Goal: Task Accomplishment & Management: Complete application form

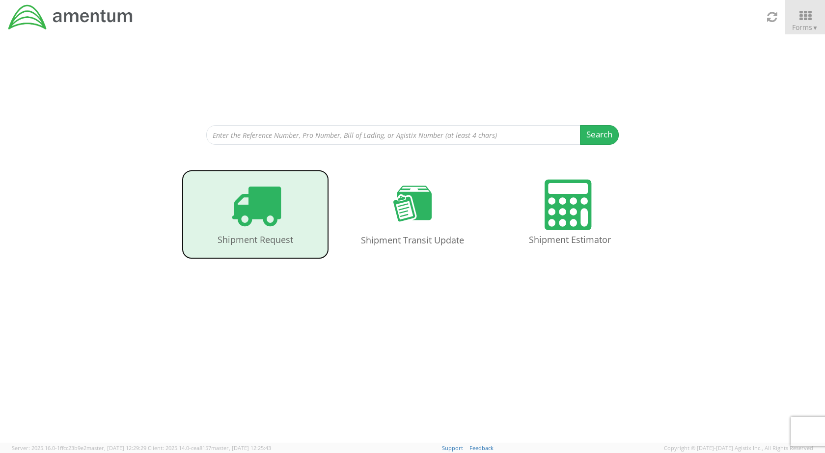
click at [282, 204] on link "Shipment Request" at bounding box center [255, 215] width 147 height 90
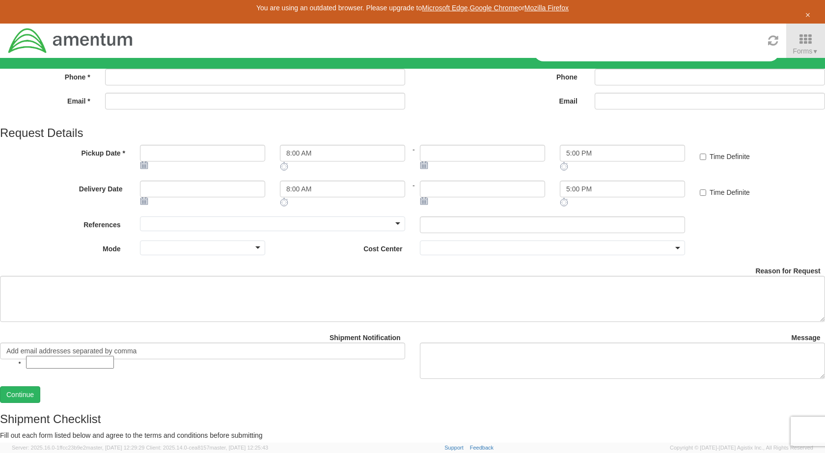
click at [197, 61] on input "Name *" at bounding box center [255, 53] width 300 height 17
type input "Tanner Love"
type input "214-223-3042"
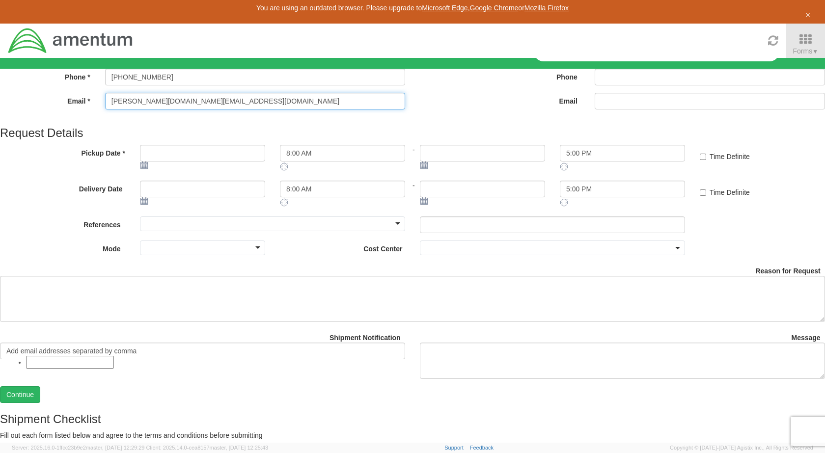
type input "tanner.love@amentum.com"
click at [594, 61] on input "Name *" at bounding box center [709, 53] width 230 height 17
click at [594, 61] on input "Jonathan" at bounding box center [709, 53] width 230 height 17
click at [594, 61] on input "Jonathan Stains" at bounding box center [709, 53] width 230 height 17
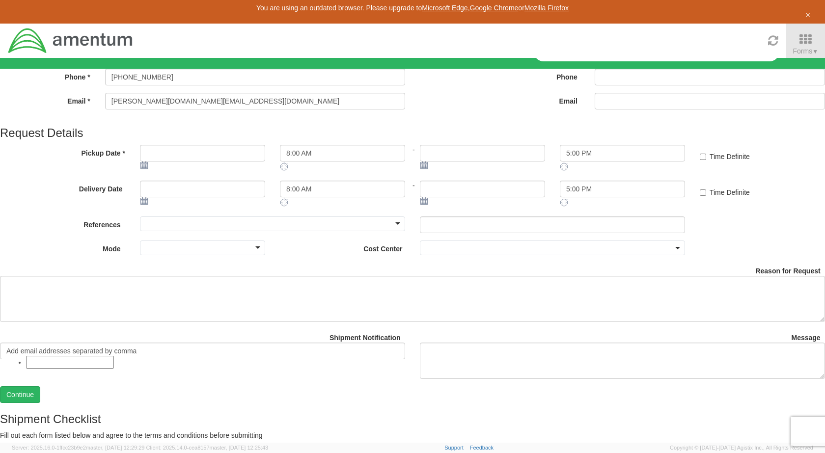
click at [594, 61] on input "Jonathan Staines" at bounding box center [709, 53] width 230 height 17
type input "Jon Staines"
click at [594, 109] on input "Email *" at bounding box center [709, 101] width 230 height 17
click at [594, 85] on input "Phone *" at bounding box center [709, 77] width 230 height 17
click at [594, 109] on input "Email *" at bounding box center [709, 101] width 230 height 17
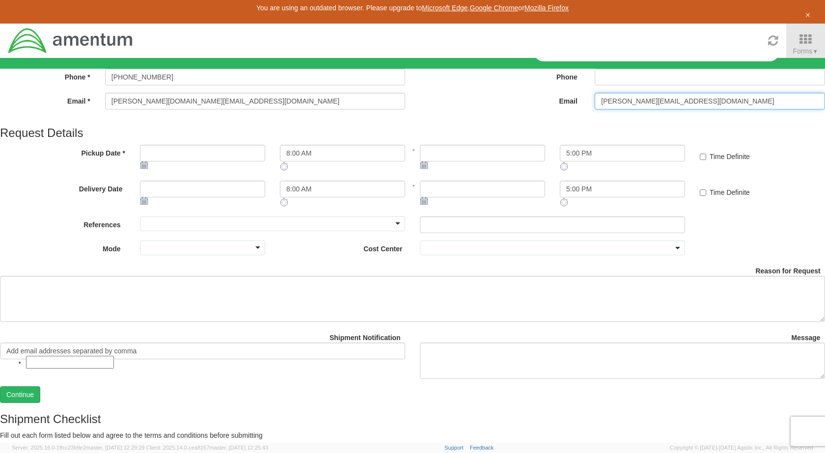
type input "Jon.staines@amentum.com"
click at [412, 93] on div "Phone *" at bounding box center [622, 81] width 420 height 24
click at [594, 85] on input "Phone *" at bounding box center [709, 77] width 230 height 17
paste input "713-417-0977"
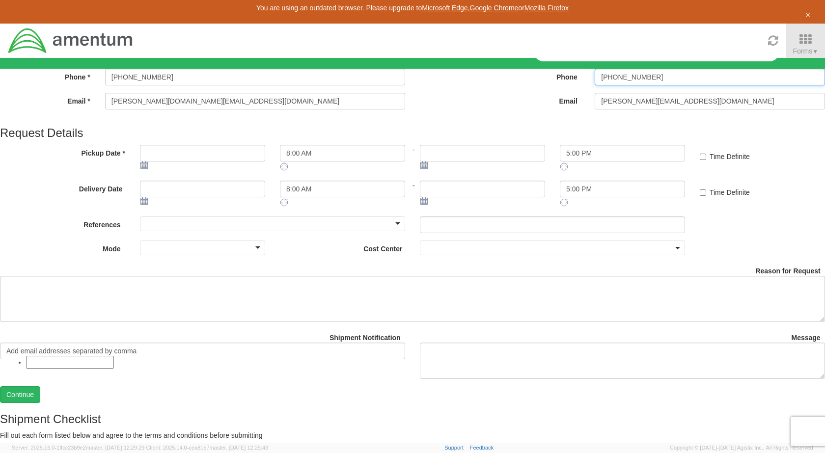
type input "713-417-0977"
click at [288, 231] on div at bounding box center [272, 223] width 265 height 15
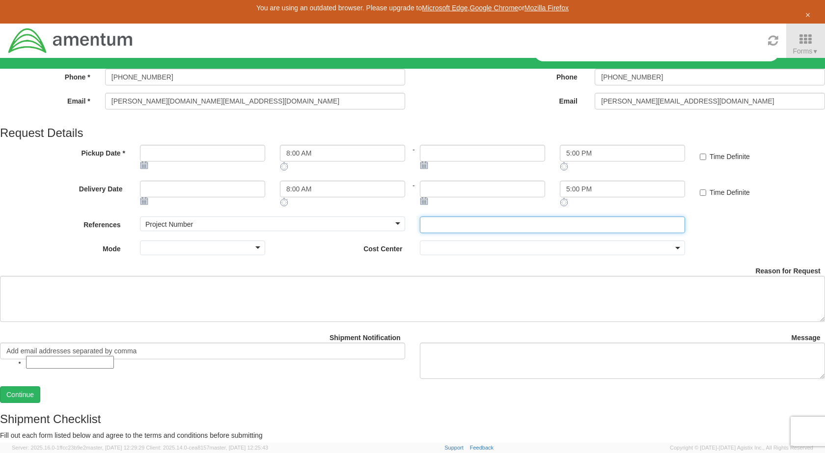
click at [420, 233] on input "text" at bounding box center [552, 224] width 265 height 17
paste input "401J.00.00.F.DP01.0050"
type input "401J.00.00.F.DP01.0050"
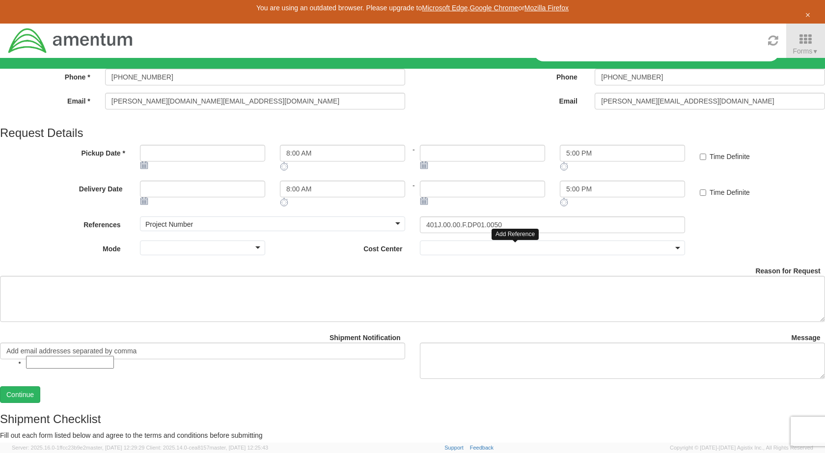
click at [698, 216] on icon at bounding box center [698, 216] width 0 height 0
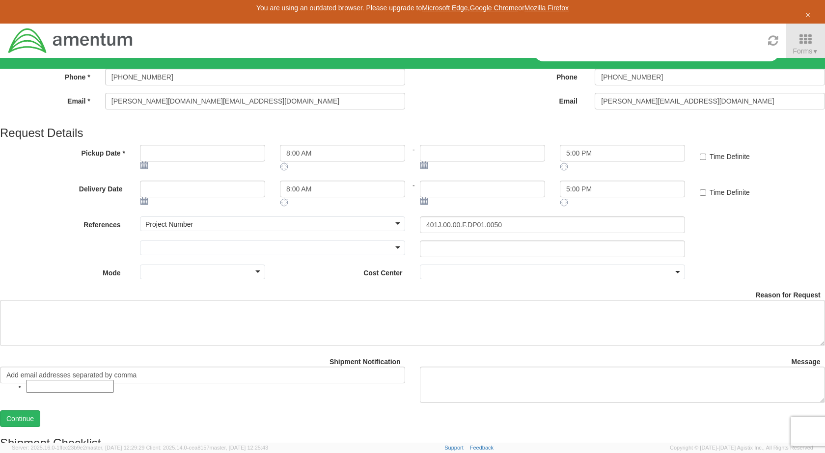
click at [248, 255] on div at bounding box center [272, 247] width 265 height 15
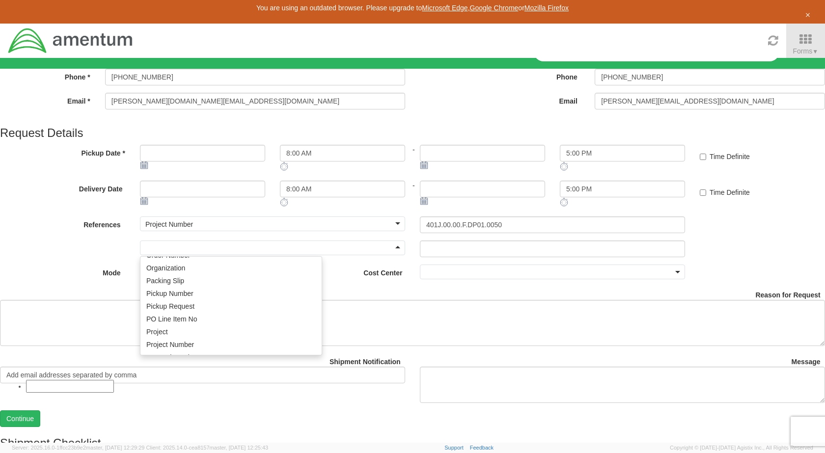
scroll to position [393, 0]
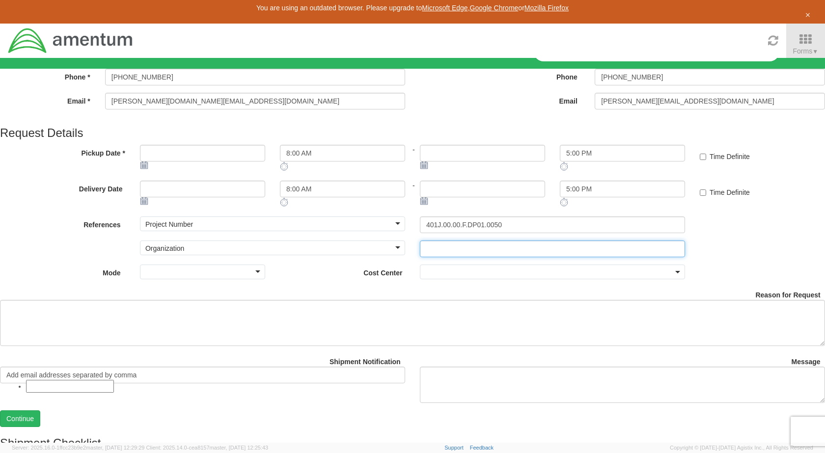
click at [420, 257] on input "text" at bounding box center [552, 248] width 265 height 17
type input "'"
type input "WEXMAC"
click at [272, 279] on div "Cost Center *" at bounding box center [482, 272] width 420 height 15
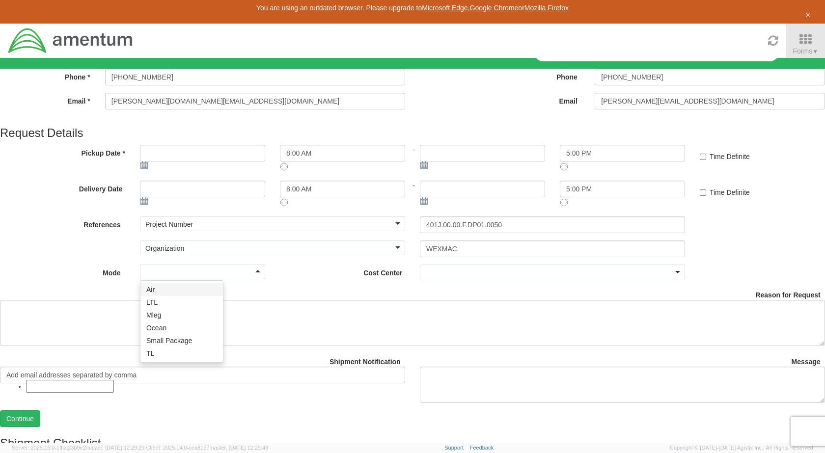
click at [195, 279] on div at bounding box center [202, 272] width 125 height 15
click at [449, 279] on span at bounding box center [552, 272] width 265 height 15
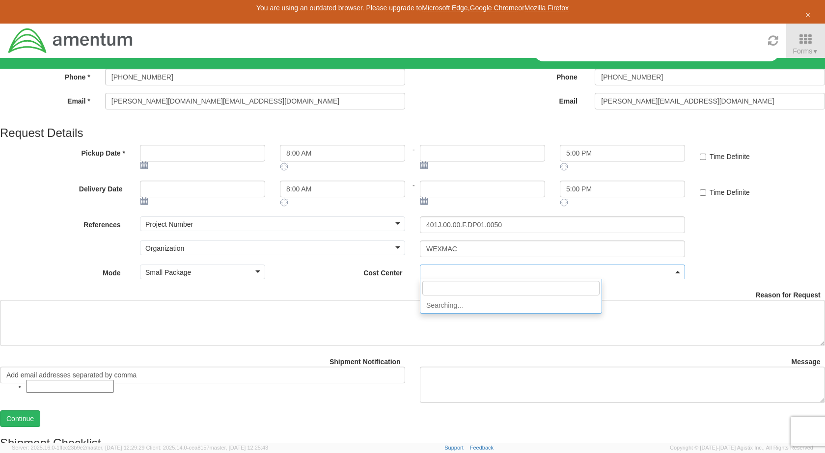
click at [532, 286] on div "Mode * Small Package Small Package Air LTL Mleg Ocean Small Package TL Cost Cen…" at bounding box center [412, 276] width 839 height 22
click at [40, 417] on link "Continue" at bounding box center [20, 418] width 40 height 17
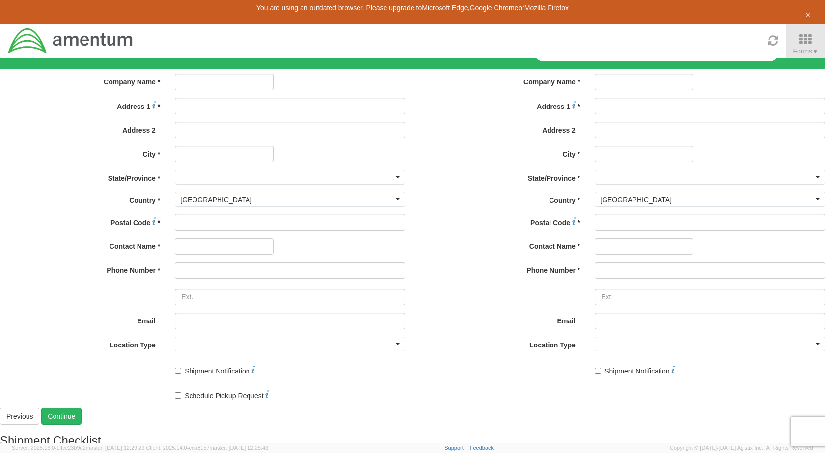
scroll to position [0, 0]
click at [202, 90] on input "text" at bounding box center [224, 82] width 99 height 17
type input "Amentum"
type input "6308 Montana Ave"
type input "El Paso"
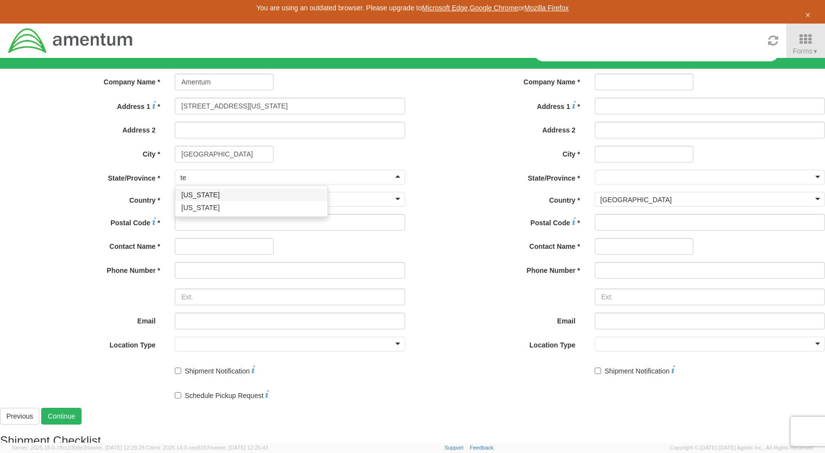
type input "tex"
type input "79925"
type input "T"
type input "Cameron Carroll"
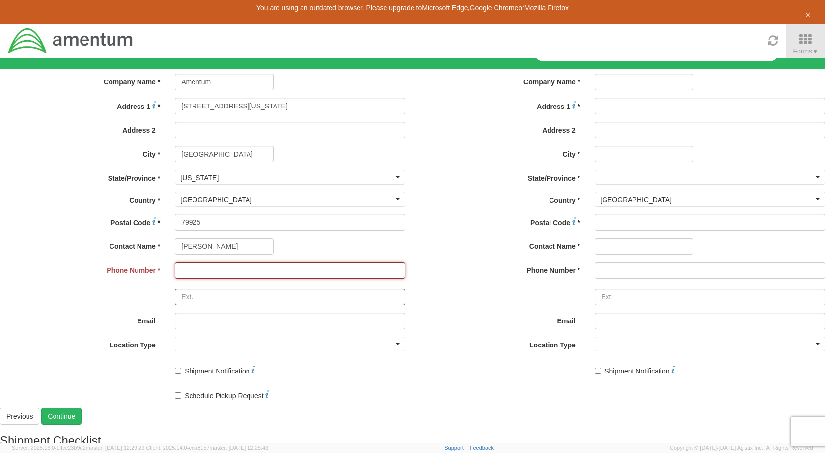
click at [175, 279] on input at bounding box center [290, 270] width 230 height 17
paste input "817.395.8657"
click at [175, 279] on input "817.395.8657" at bounding box center [290, 270] width 230 height 17
click at [175, 279] on input "817395.8657" at bounding box center [290, 270] width 230 height 17
type input "8173958657"
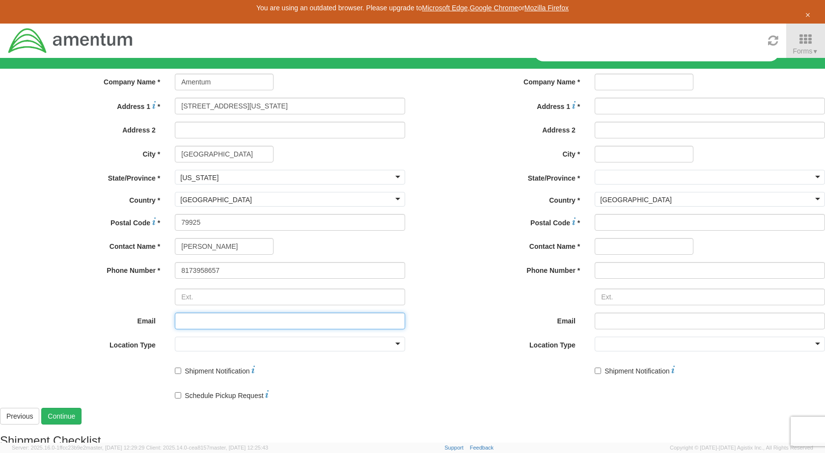
click at [184, 329] on input "Email *" at bounding box center [290, 321] width 230 height 17
type input "cameron.carroll@amentum.com"
click at [288, 351] on div at bounding box center [290, 344] width 230 height 15
click at [412, 251] on label "Contact Name *" at bounding box center [499, 244] width 175 height 13
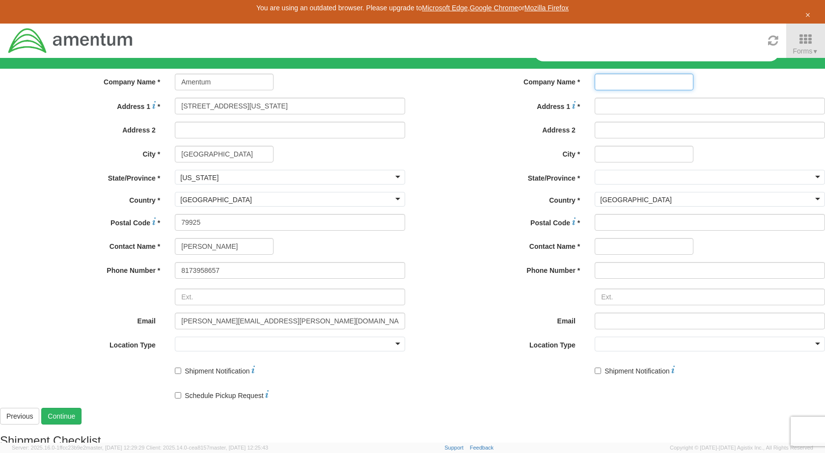
click at [594, 90] on input "text" at bounding box center [643, 82] width 99 height 17
type input "J"
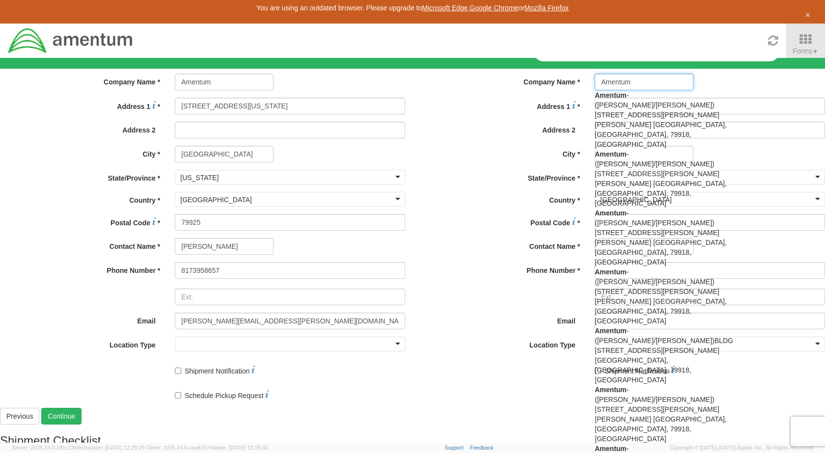
type input "Amentum"
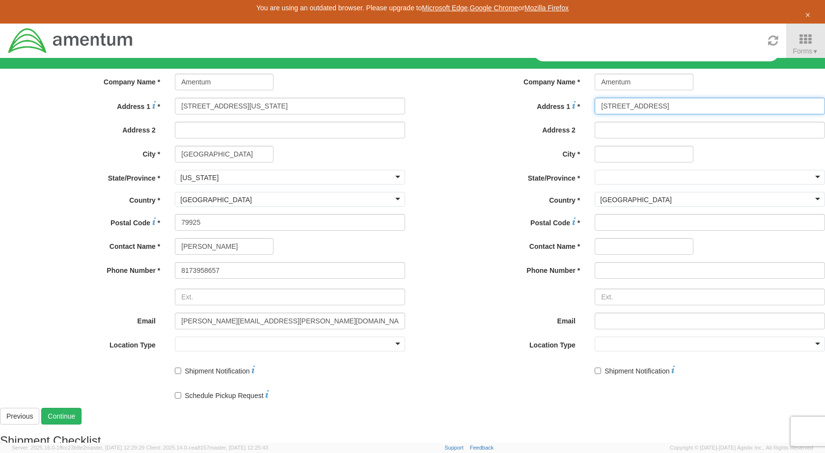
type input "1 waterway ave"
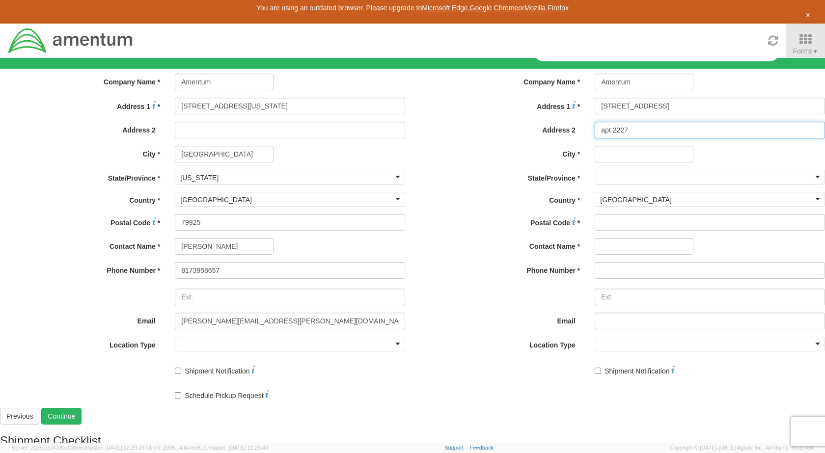
type input "apt 2227"
type input "the woodlands"
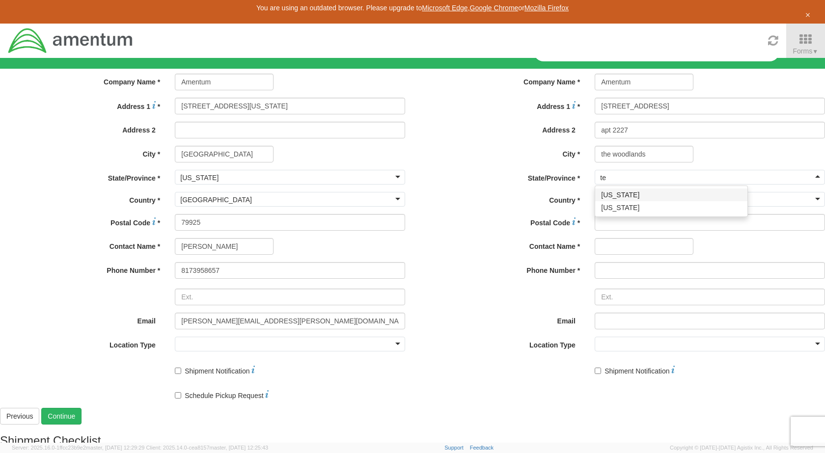
type input "tex"
type input "77380"
type input "Jon Staines"
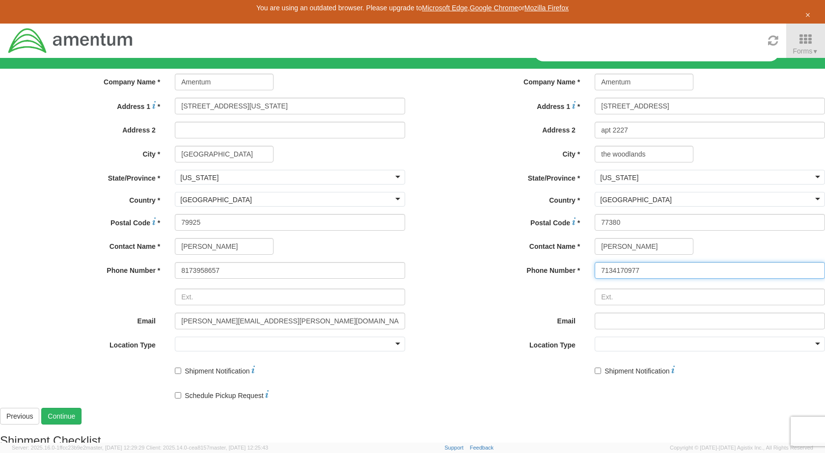
type input "7134170977"
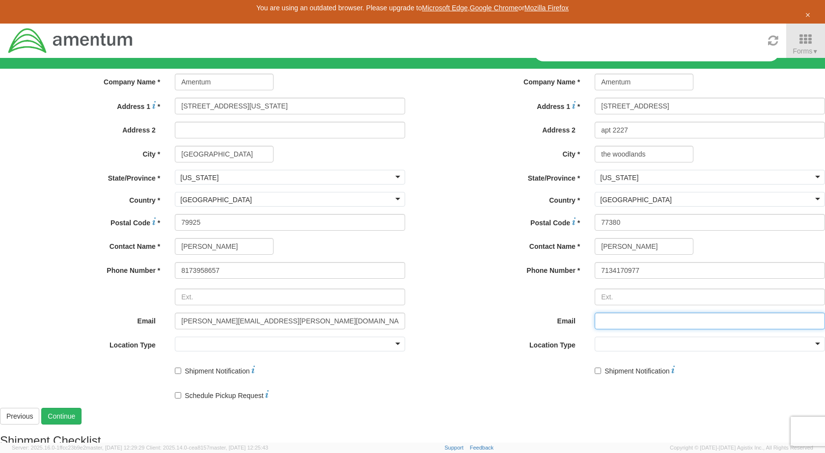
click at [594, 329] on input "Email *" at bounding box center [709, 321] width 230 height 17
type input "jon.staines@amentum.com"
click at [594, 351] on div at bounding box center [709, 344] width 230 height 15
click at [418, 376] on div "* Shipment Notification" at bounding box center [622, 367] width 420 height 17
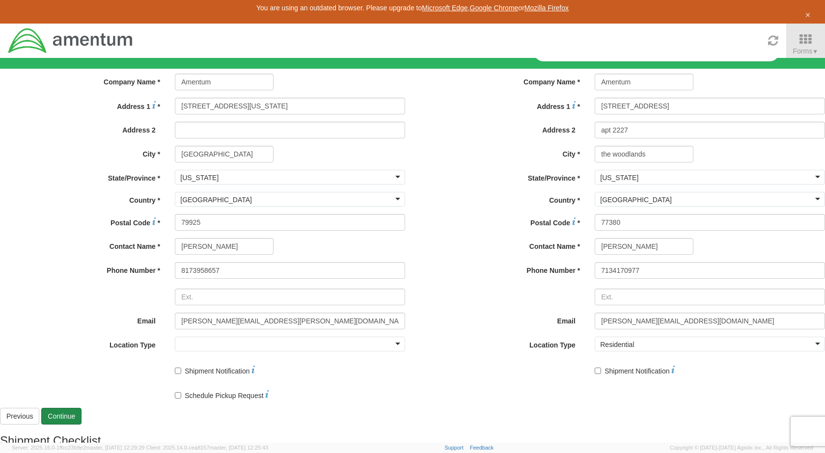
click at [81, 417] on link "Continue" at bounding box center [61, 416] width 40 height 17
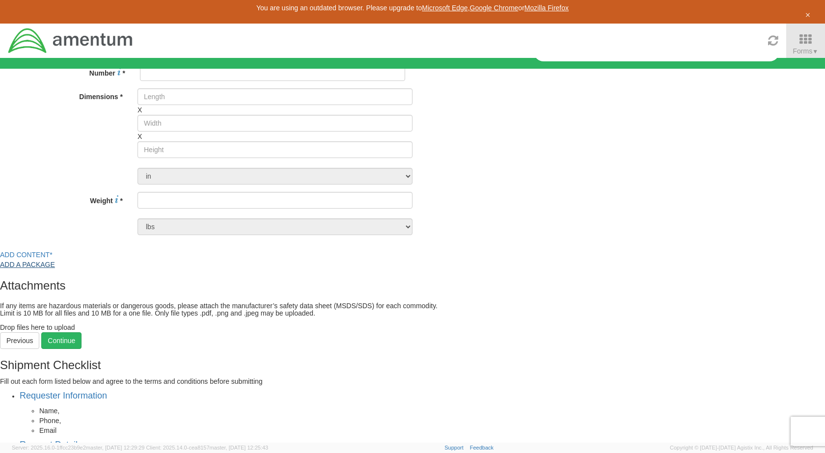
scroll to position [0, 0]
click at [249, 57] on div at bounding box center [272, 49] width 265 height 15
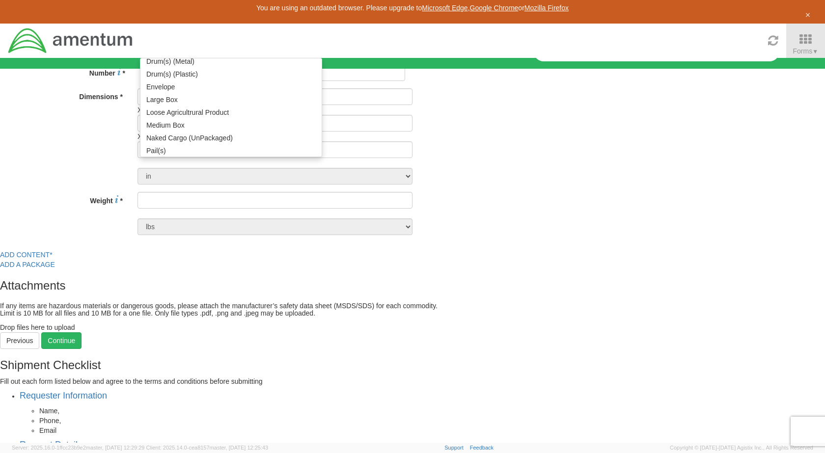
scroll to position [196, 0]
type input "1"
type input "9.5"
type input "12.5"
type input "0.25"
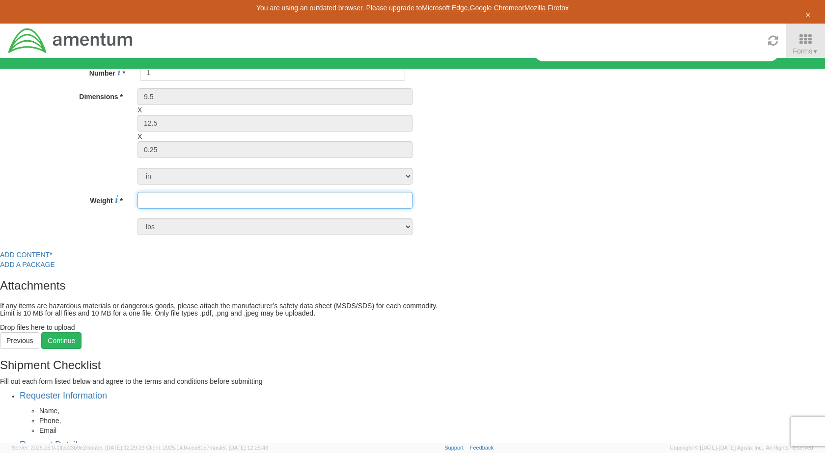
click at [219, 206] on input "number" at bounding box center [274, 200] width 275 height 17
type input "1"
click at [404, 176] on div "Type * Envelope Envelope Bale(s) Basket(s) Bolt(s) Bottle(s) Buckets Bulk Bundl…" at bounding box center [412, 150] width 839 height 217
click at [53, 251] on link "Add Content *" at bounding box center [26, 255] width 53 height 8
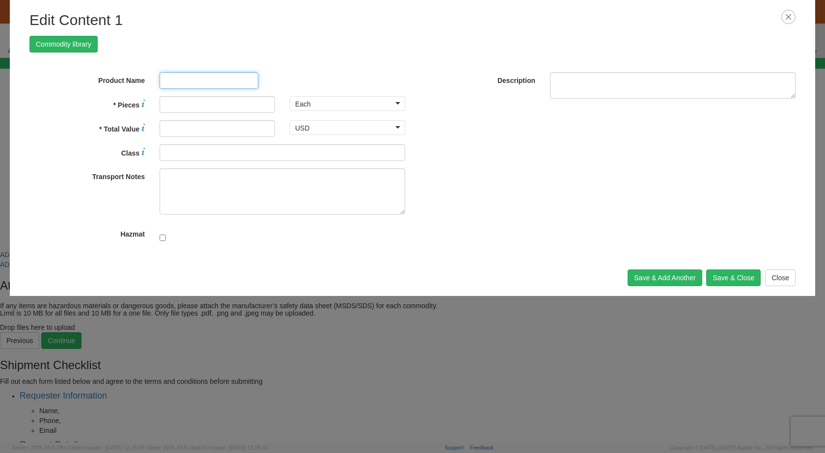
click at [211, 77] on input "text" at bounding box center [209, 80] width 99 height 17
type input "documents"
type input "1"
click at [210, 121] on input "* Total Value" at bounding box center [217, 128] width 115 height 17
type input "50"
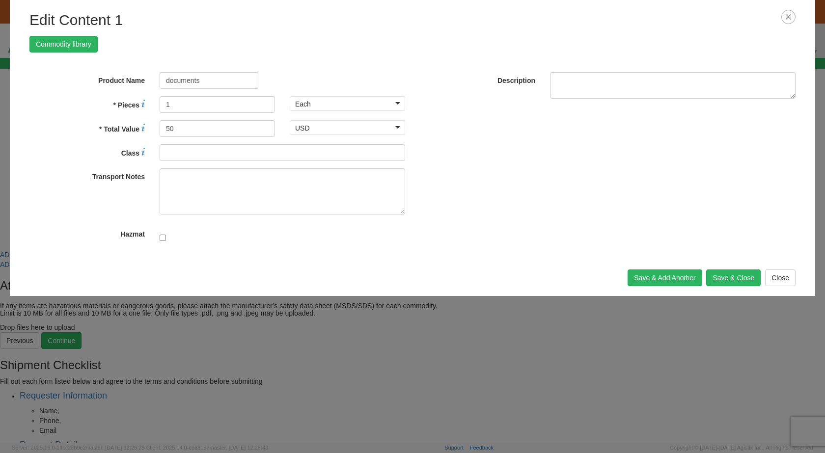
click at [459, 128] on div "* Product Name documents unable to find any results that match the current quer…" at bounding box center [412, 161] width 780 height 178
click at [575, 87] on textarea "* Description" at bounding box center [672, 85] width 245 height 27
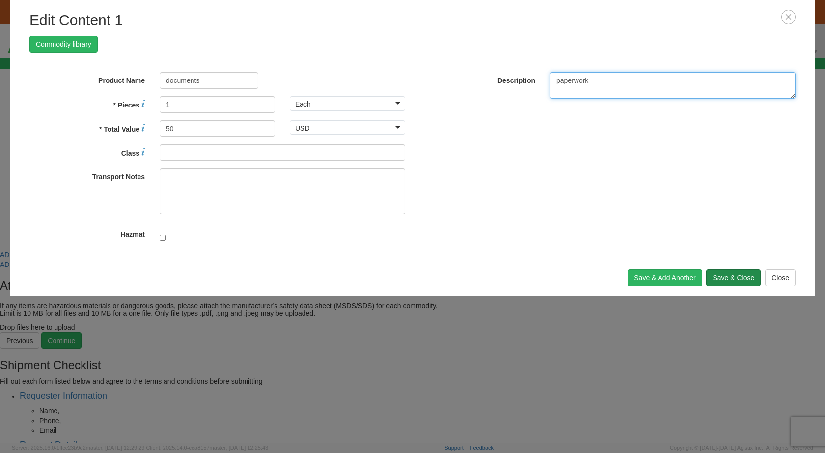
type textarea "paperwork"
click at [735, 269] on button "Save & Close" at bounding box center [733, 277] width 54 height 17
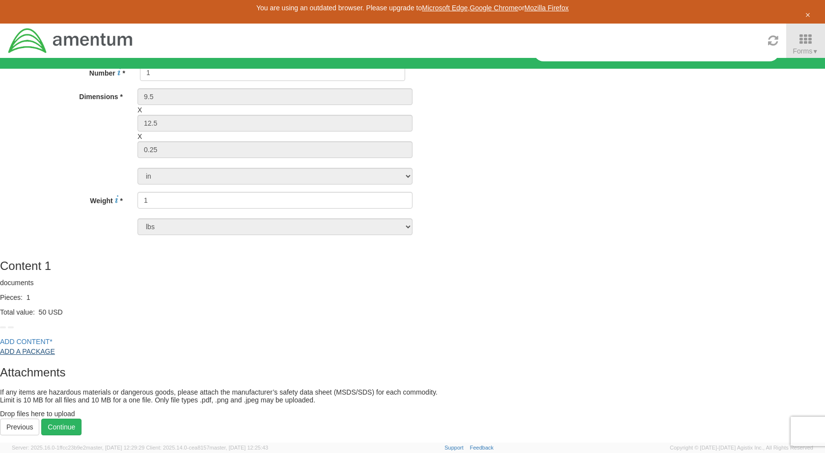
scroll to position [172, 0]
click at [81, 419] on link "Continue" at bounding box center [61, 427] width 40 height 17
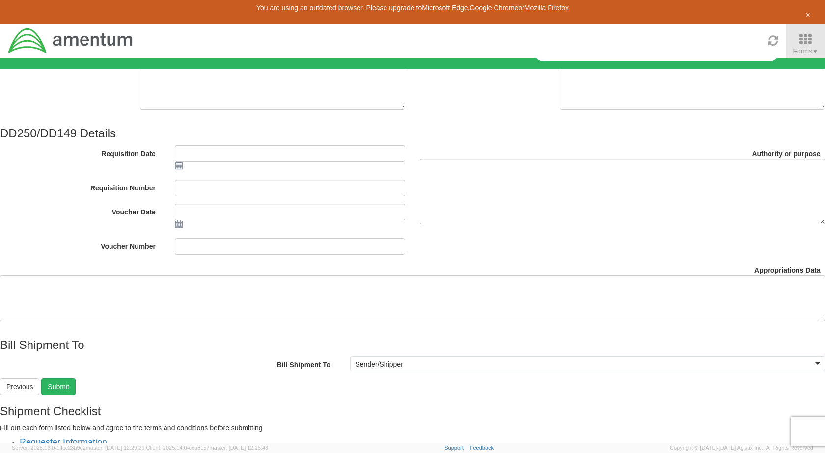
scroll to position [0, 0]
click at [287, 41] on span "Nothing selected" at bounding box center [269, 36] width 246 height 10
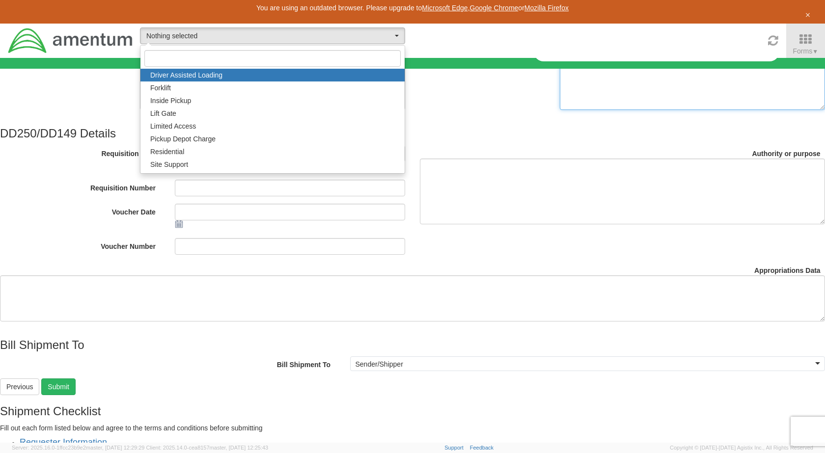
click at [412, 110] on div "Delivery Instructions" at bounding box center [622, 81] width 420 height 58
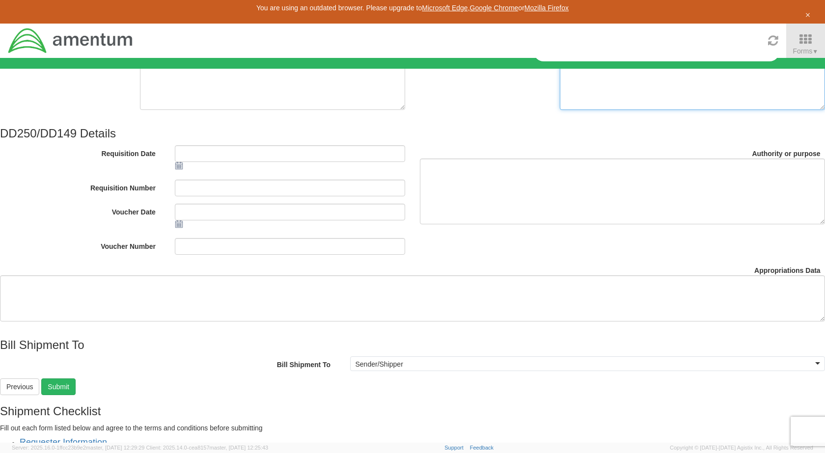
scroll to position [111, 0]
click at [76, 395] on link "Submit" at bounding box center [58, 386] width 34 height 17
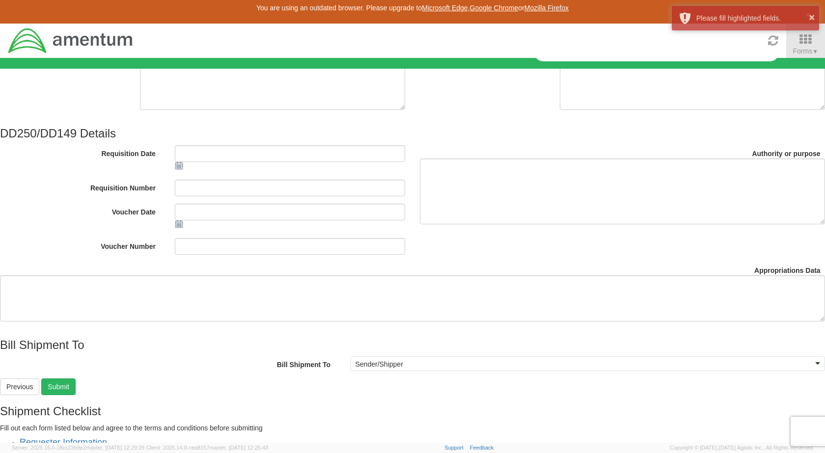
scroll to position [0, 0]
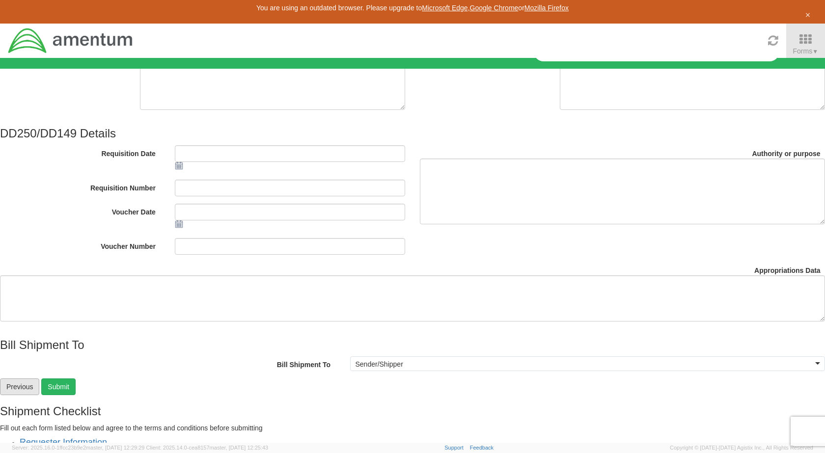
click at [39, 395] on link "Previous" at bounding box center [19, 386] width 39 height 17
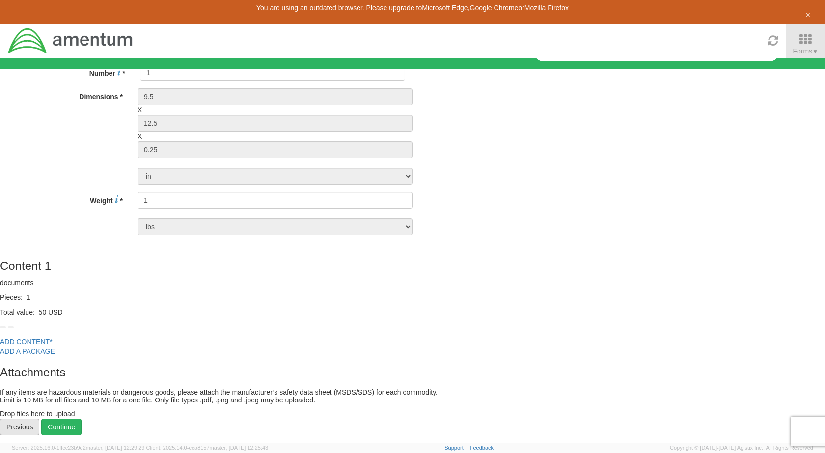
click at [39, 419] on link "Previous" at bounding box center [19, 427] width 39 height 17
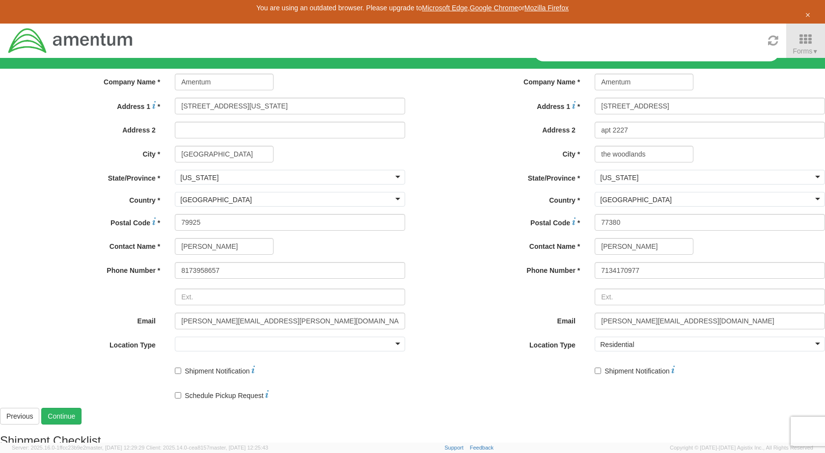
scroll to position [30, 0]
click at [81, 418] on link "Continue" at bounding box center [61, 416] width 40 height 17
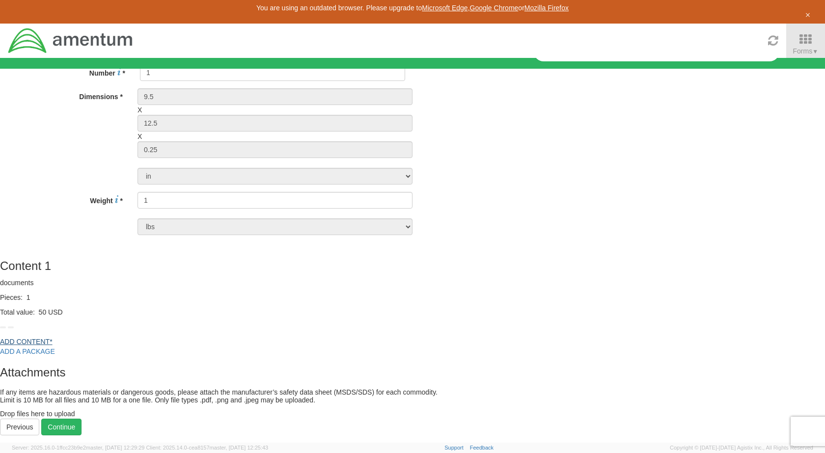
scroll to position [172, 0]
click at [81, 425] on link "Continue" at bounding box center [61, 427] width 40 height 17
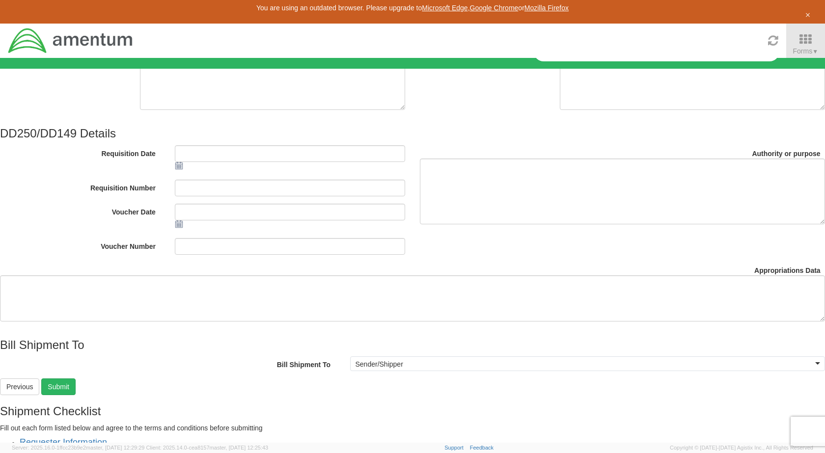
scroll to position [111, 0]
click at [39, 395] on link "Previous" at bounding box center [19, 386] width 39 height 17
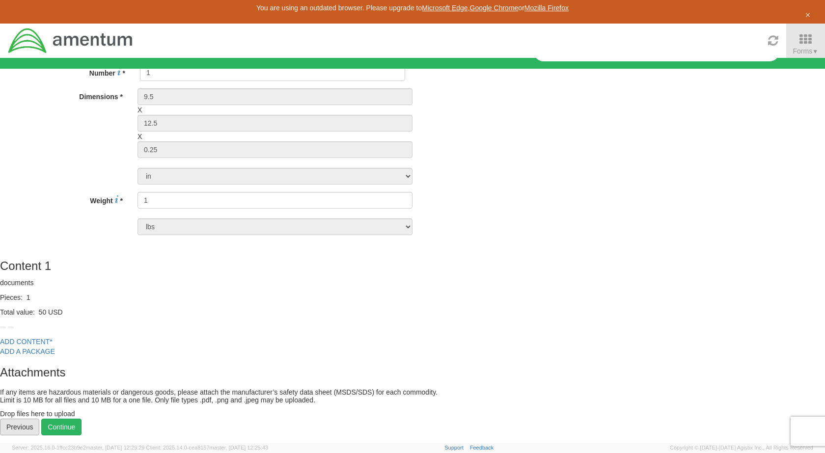
click at [39, 419] on link "Previous" at bounding box center [19, 427] width 39 height 17
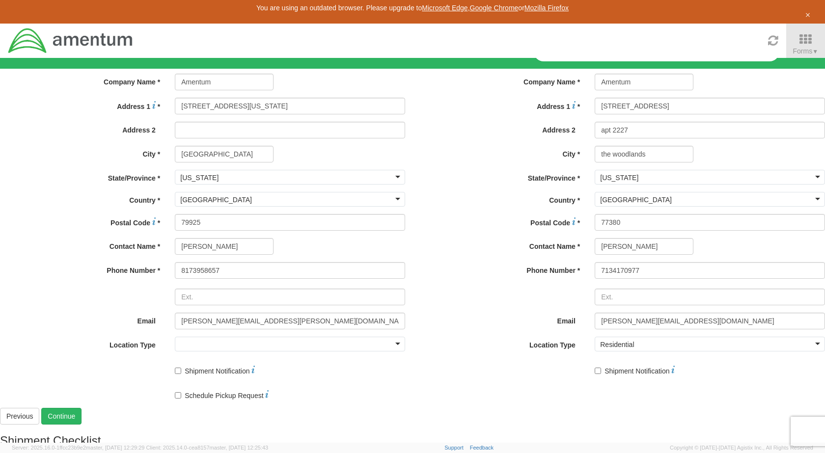
scroll to position [30, 0]
click at [302, 393] on div "Ship From Location Location * Company Alias * Company Name * Amentum Amentum Am…" at bounding box center [202, 209] width 405 height 398
click at [594, 279] on input "7134170977" at bounding box center [709, 270] width 230 height 17
click at [420, 371] on div "Location * Company Alias * Company Name * Amentum Amentum Amentum - ( Alexis Ri…" at bounding box center [622, 205] width 405 height 356
click at [81, 415] on link "Continue" at bounding box center [61, 416] width 40 height 17
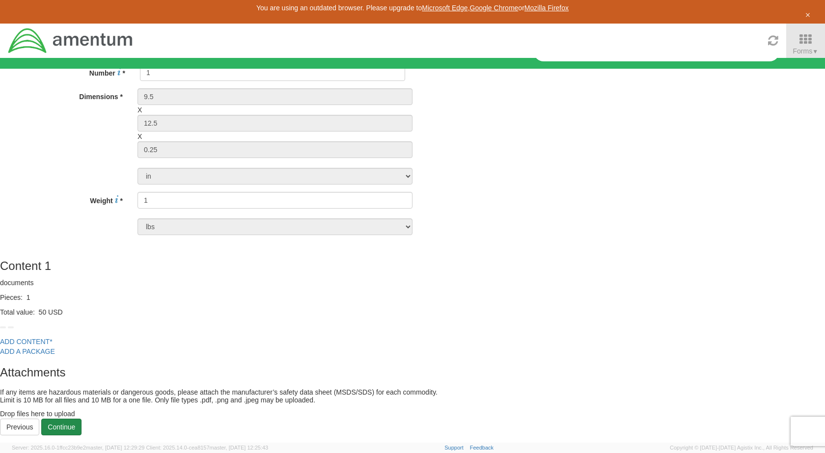
click at [81, 419] on link "Continue" at bounding box center [61, 427] width 40 height 17
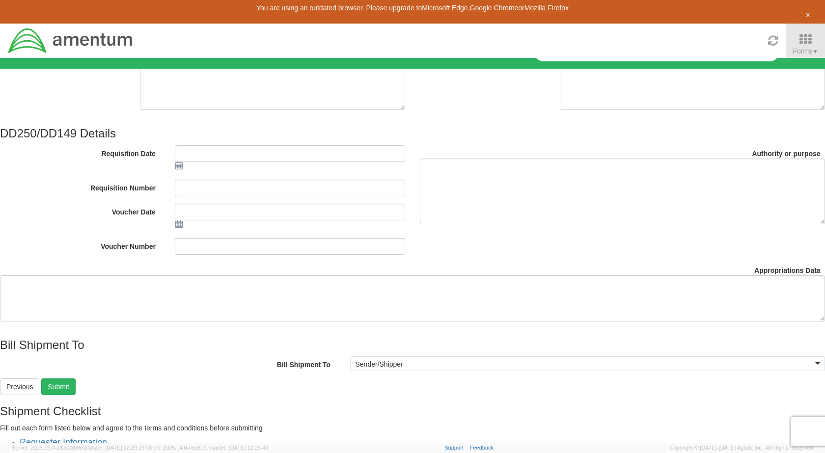
scroll to position [0, 0]
click at [301, 44] on button "Nothing selected" at bounding box center [272, 35] width 265 height 17
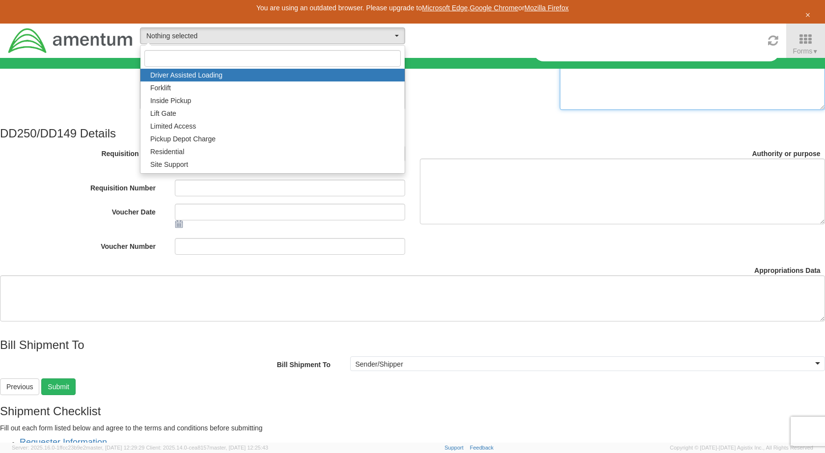
click at [412, 110] on div "Delivery Instructions" at bounding box center [622, 81] width 420 height 58
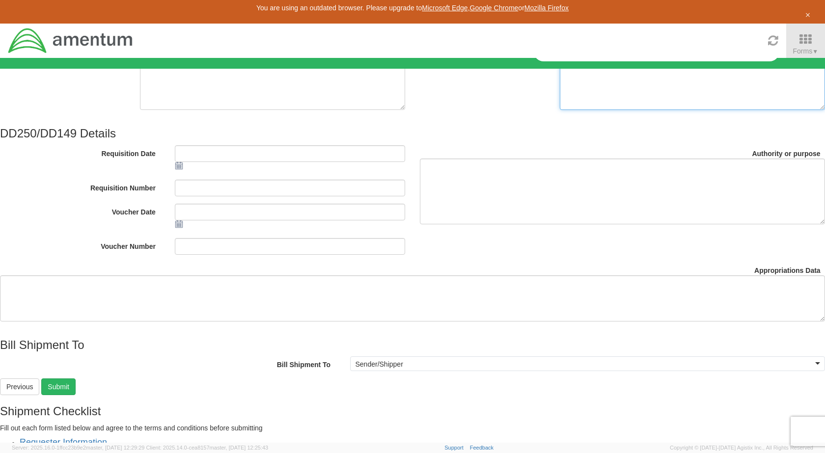
scroll to position [111, 0]
click at [39, 395] on link "Previous" at bounding box center [19, 386] width 39 height 17
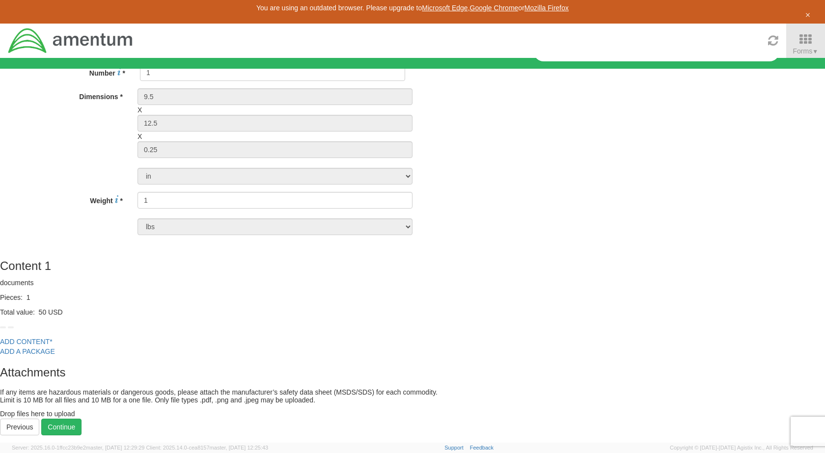
scroll to position [172, 0]
click at [39, 419] on link "Previous" at bounding box center [19, 427] width 39 height 17
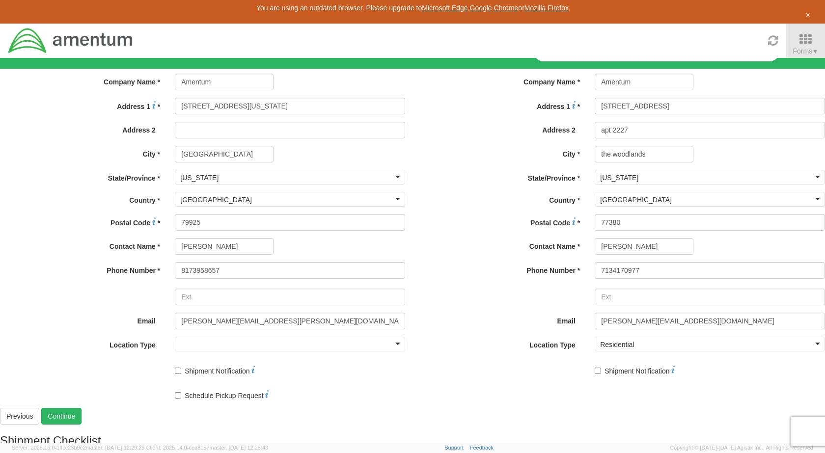
click at [420, 383] on div "Ship To Location Location * Company Alias * Company Name * Amentum Amentum Amen…" at bounding box center [622, 196] width 405 height 373
click at [181, 392] on input "* Schedule Pickup Request" at bounding box center [178, 395] width 6 height 6
checkbox input "false"
click at [81, 419] on link "Continue" at bounding box center [61, 416] width 40 height 17
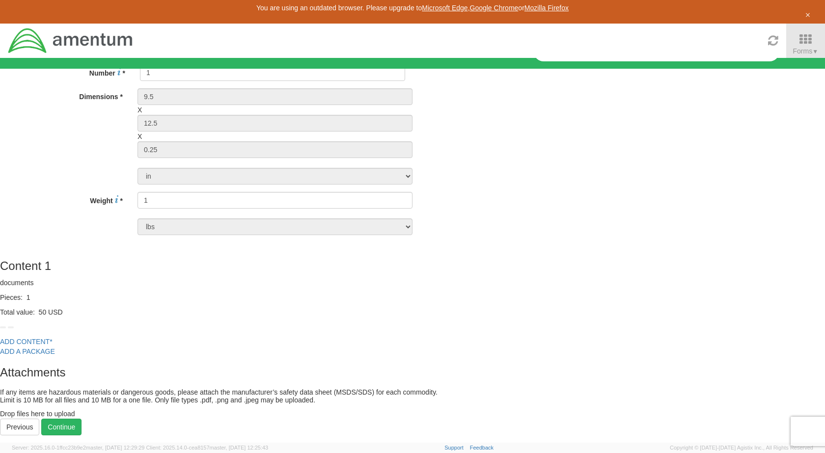
scroll to position [172, 0]
click at [81, 419] on link "Continue" at bounding box center [61, 427] width 40 height 17
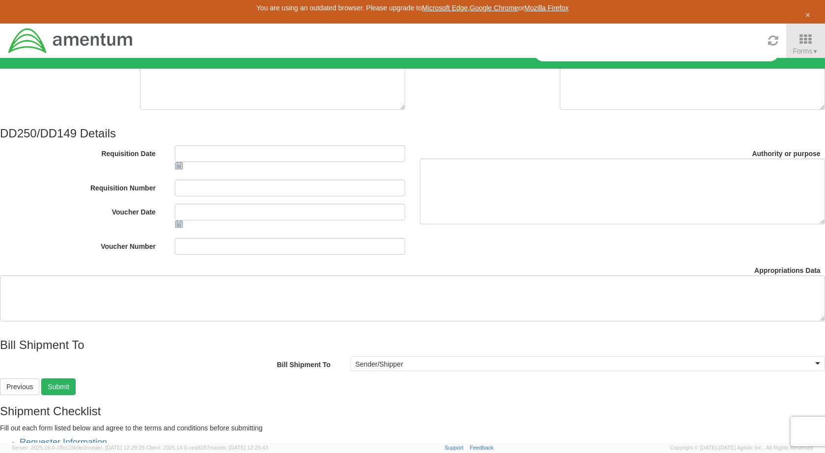
scroll to position [111, 0]
click at [76, 395] on link "Submit" at bounding box center [58, 386] width 34 height 17
click at [39, 395] on link "Previous" at bounding box center [19, 386] width 39 height 17
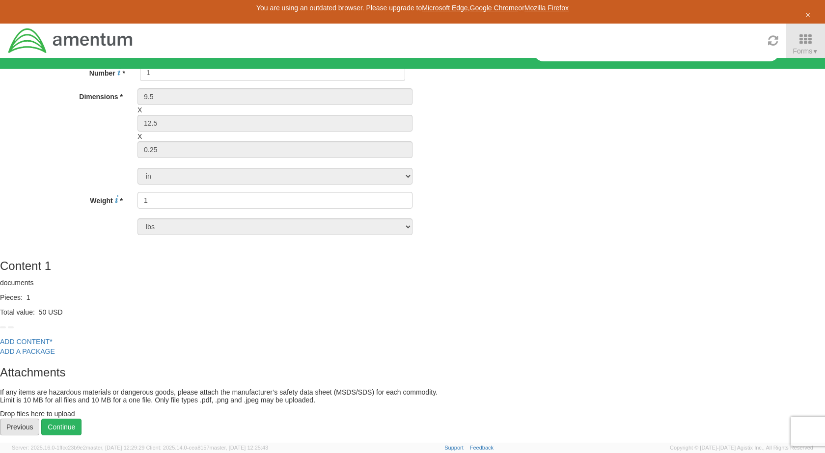
click at [39, 419] on link "Previous" at bounding box center [19, 427] width 39 height 17
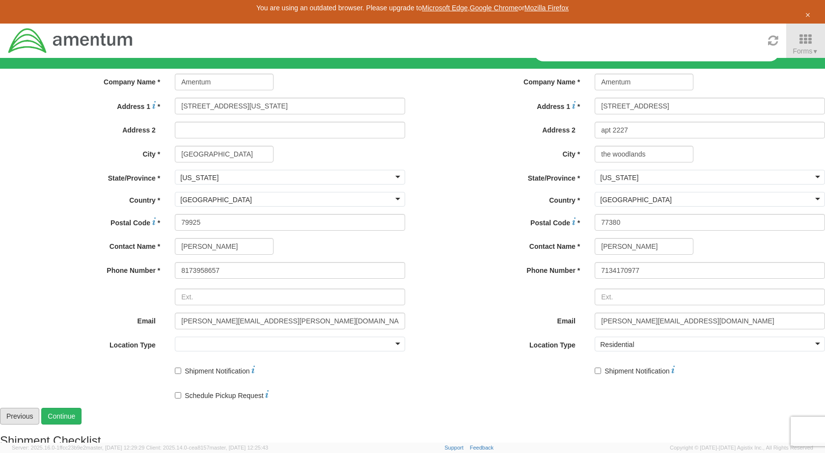
click at [39, 416] on link "Previous" at bounding box center [19, 416] width 39 height 17
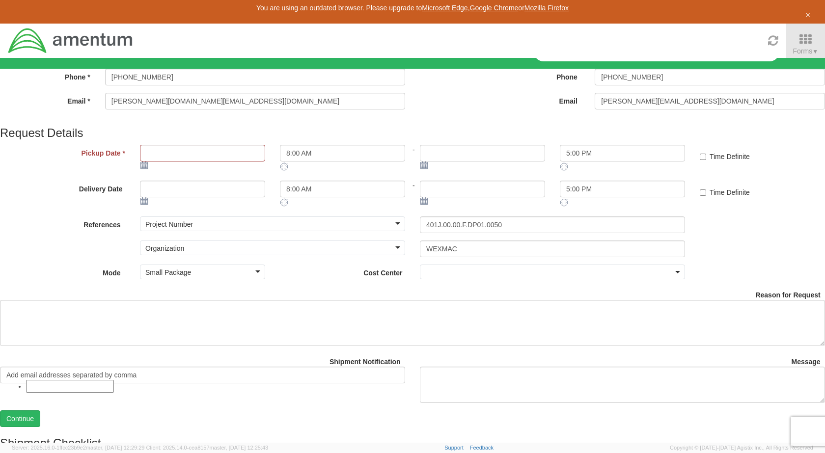
scroll to position [92, 0]
click at [140, 168] on use at bounding box center [143, 164] width 7 height 7
click at [151, 161] on input "Pickup Date *" at bounding box center [202, 153] width 125 height 17
type input "08/13/2025"
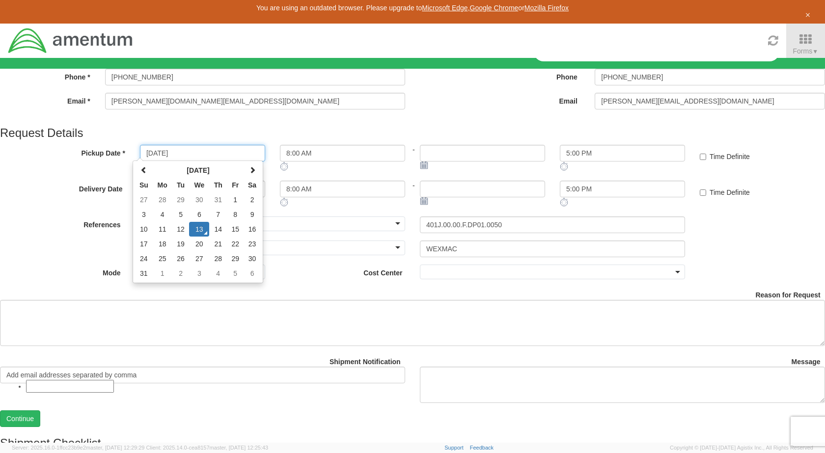
click at [189, 237] on td "13" at bounding box center [199, 229] width 20 height 15
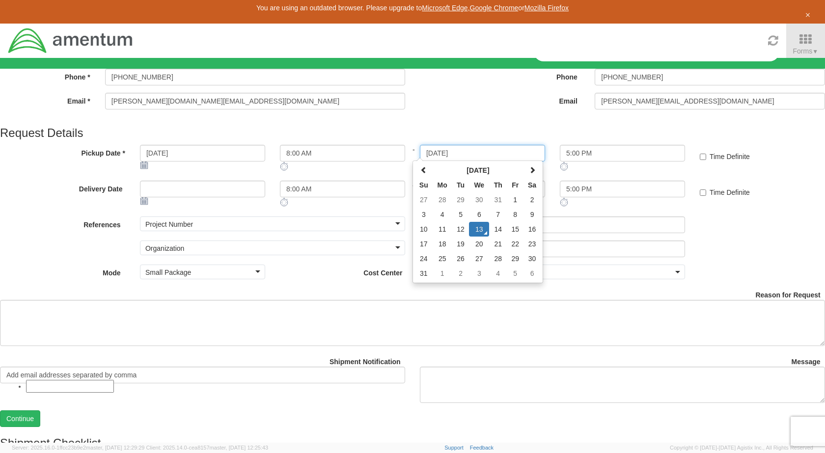
click at [420, 161] on input "08/13/2025" at bounding box center [482, 153] width 125 height 17
click at [506, 237] on td "15" at bounding box center [514, 229] width 17 height 15
type input "08/15/2025"
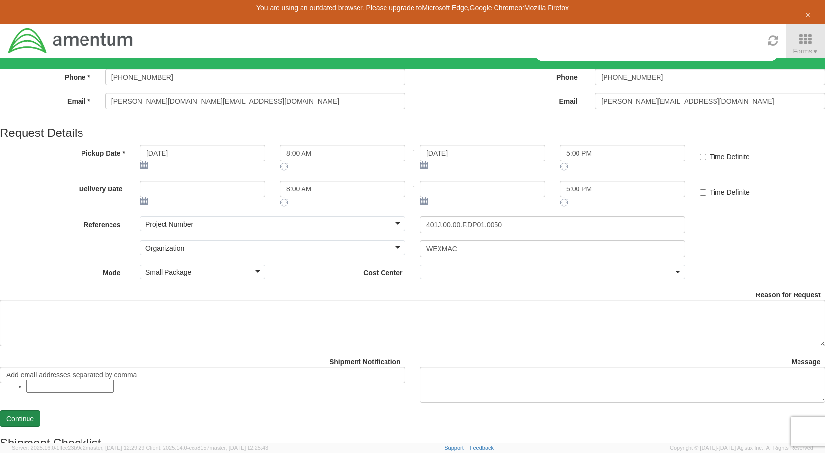
click at [40, 410] on link "Continue" at bounding box center [20, 418] width 40 height 17
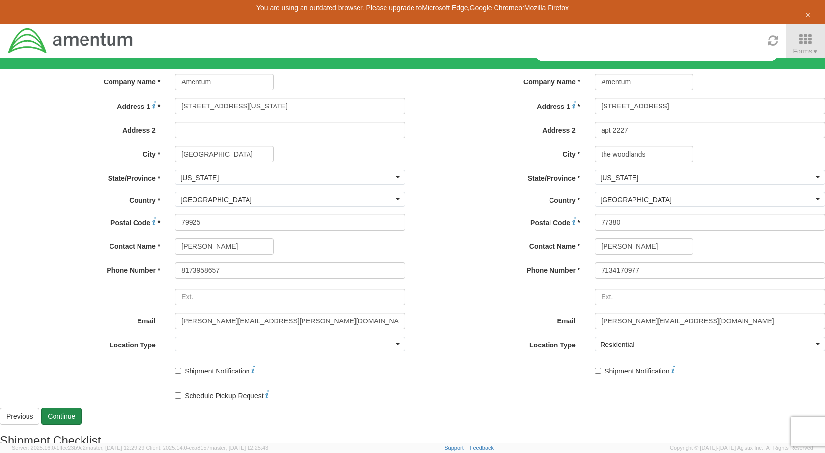
click at [81, 417] on link "Continue" at bounding box center [61, 416] width 40 height 17
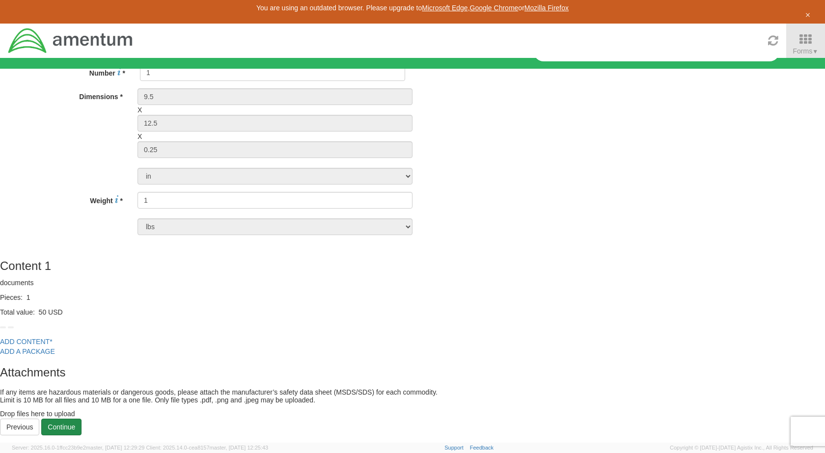
click at [81, 419] on link "Continue" at bounding box center [61, 427] width 40 height 17
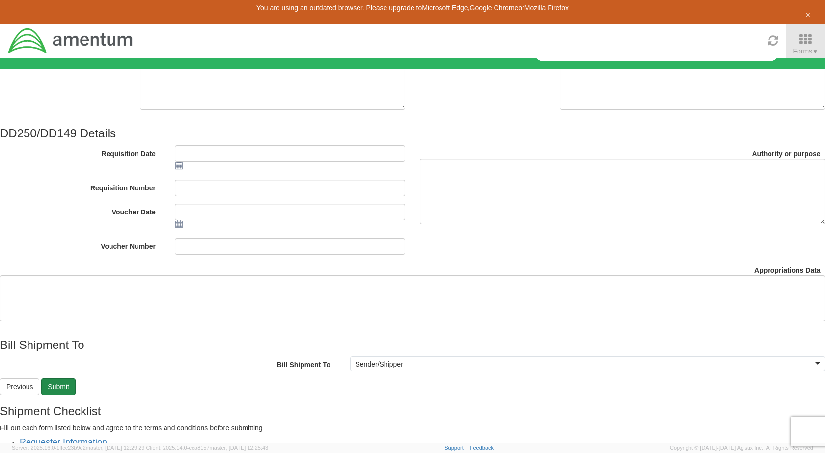
click at [76, 395] on link "Submit" at bounding box center [58, 386] width 34 height 17
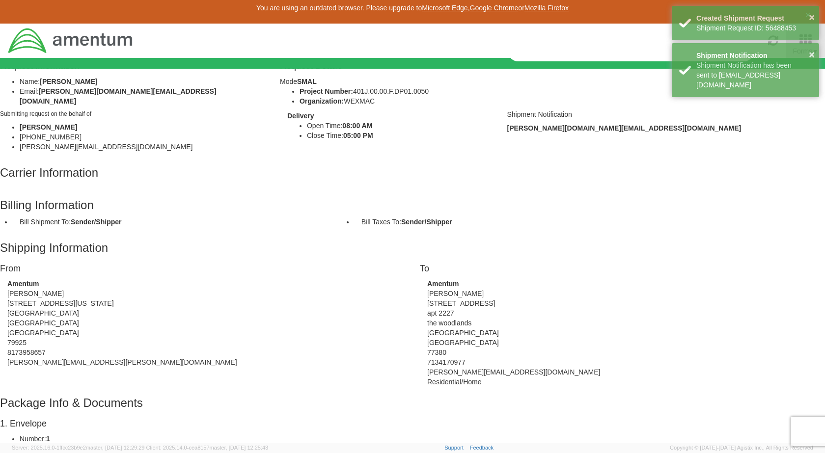
click at [327, 29] on h1 "Shipment 56488453" at bounding box center [412, 20] width 825 height 20
copy h1 "56488453"
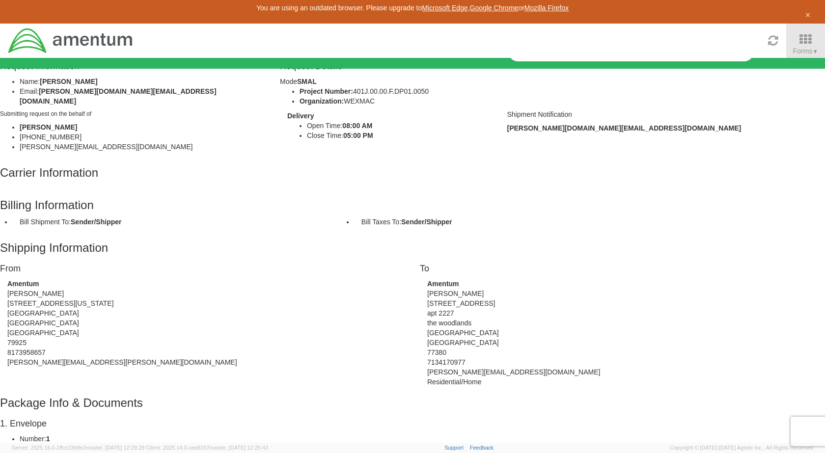
scroll to position [592, 0]
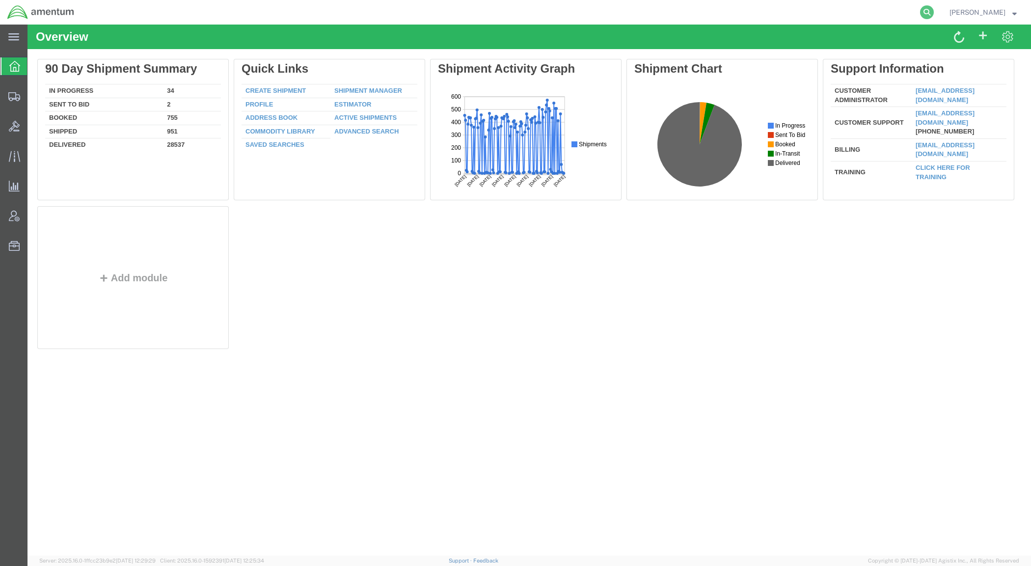
click at [933, 9] on icon at bounding box center [927, 12] width 14 height 14
paste input "56488453"
type input "56488453"
click at [933, 12] on icon at bounding box center [927, 12] width 14 height 14
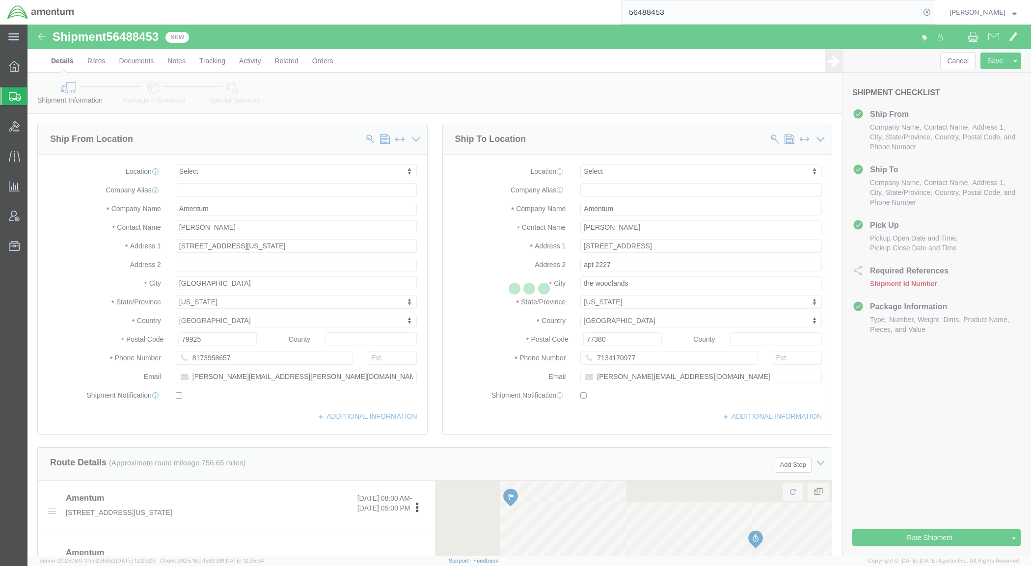
select select
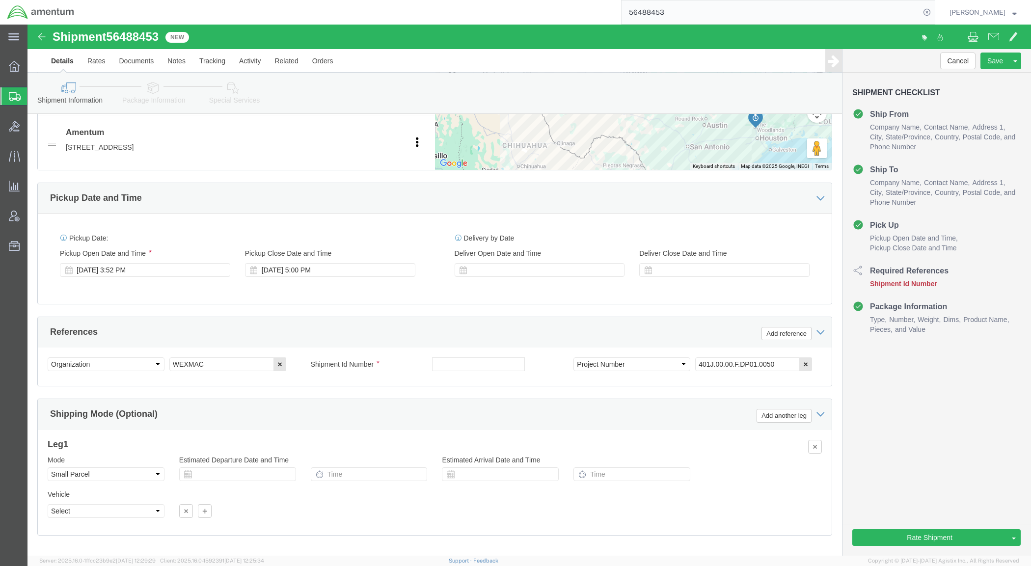
scroll to position [472, 0]
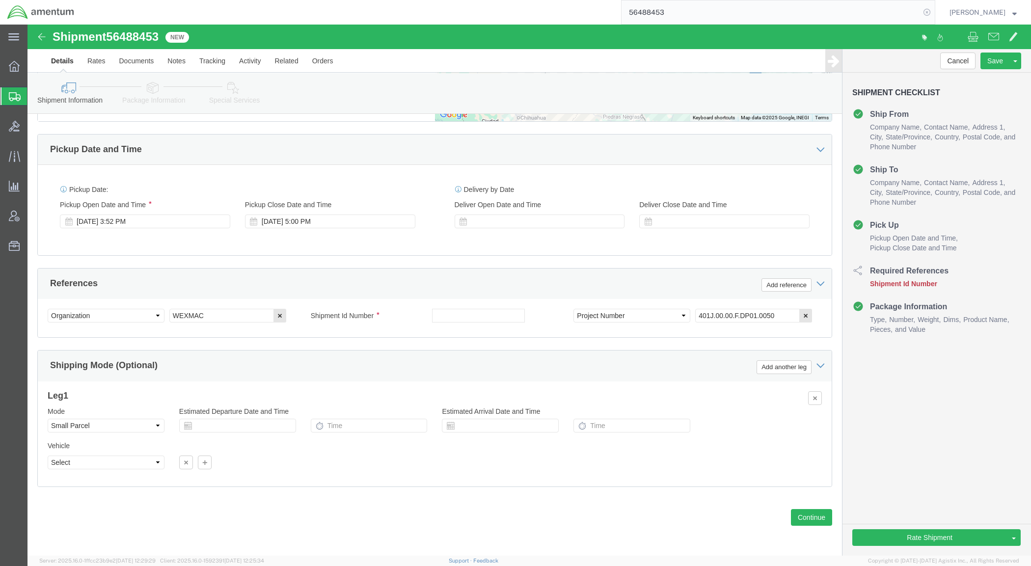
click at [933, 8] on icon at bounding box center [927, 12] width 14 height 14
